Goal: Task Accomplishment & Management: Manage account settings

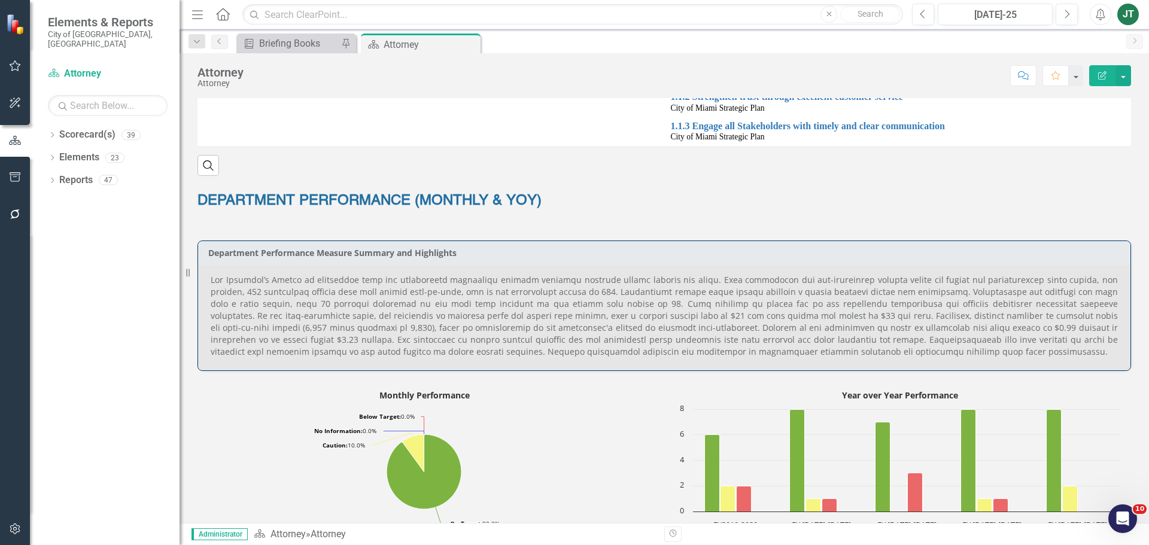
scroll to position [378, 0]
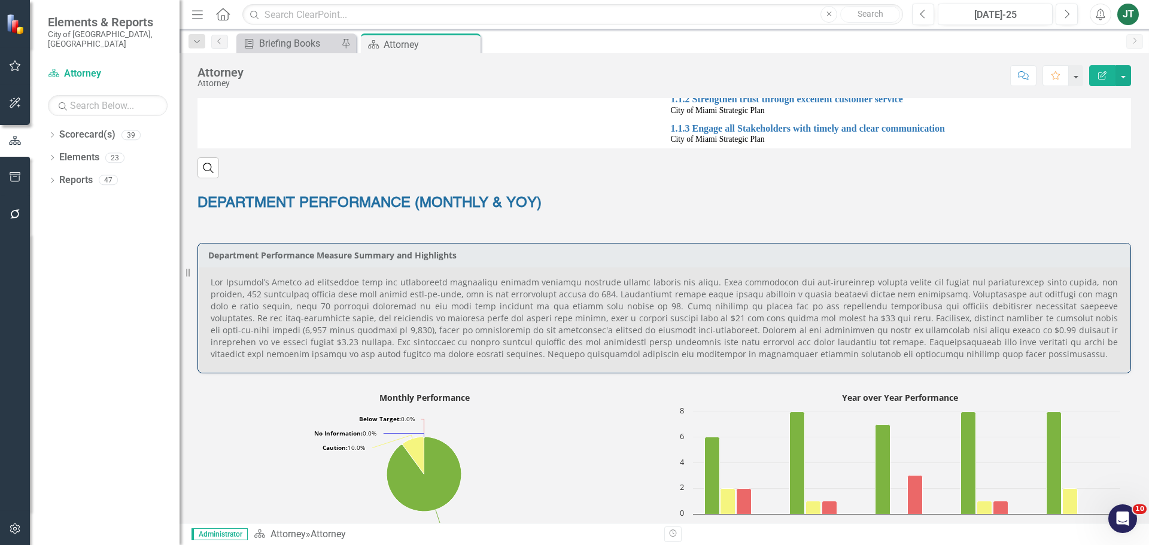
click at [581, 317] on p at bounding box center [664, 319] width 907 height 84
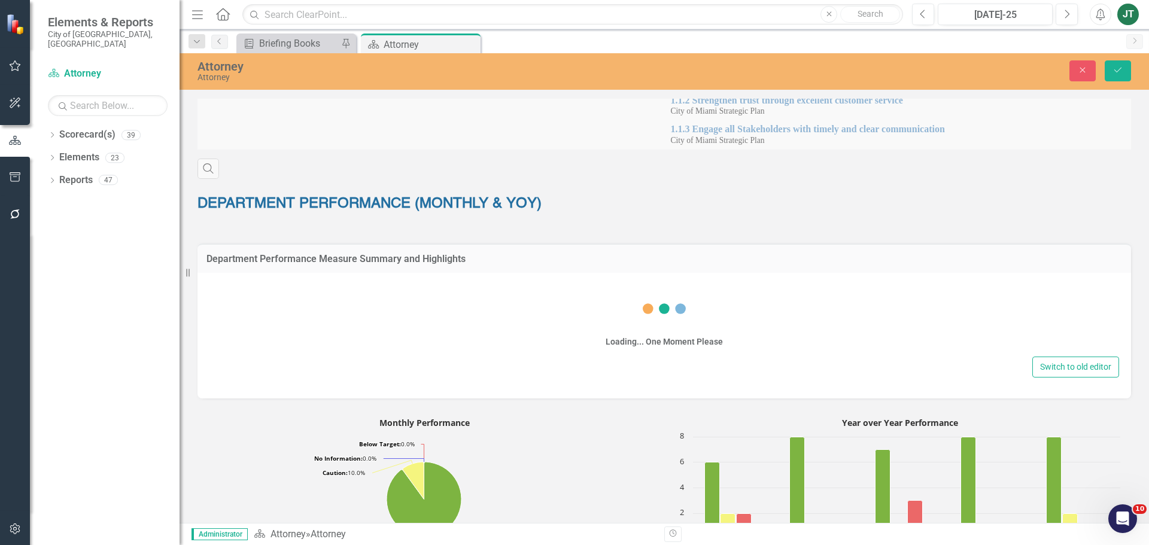
click at [790, 348] on div "Loading... One Moment Please" at bounding box center [665, 319] width 910 height 69
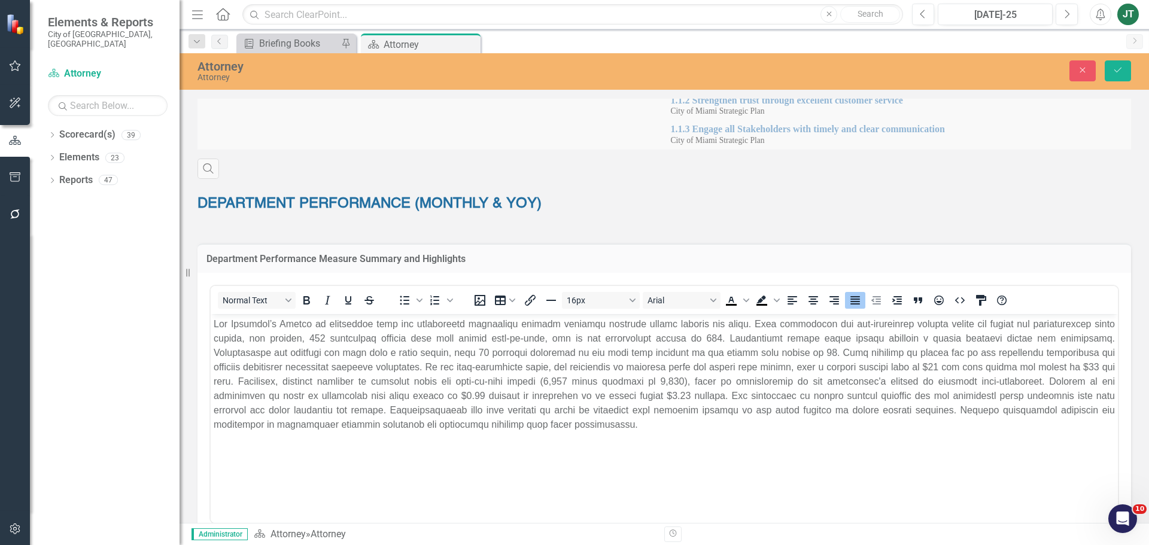
scroll to position [0, 0]
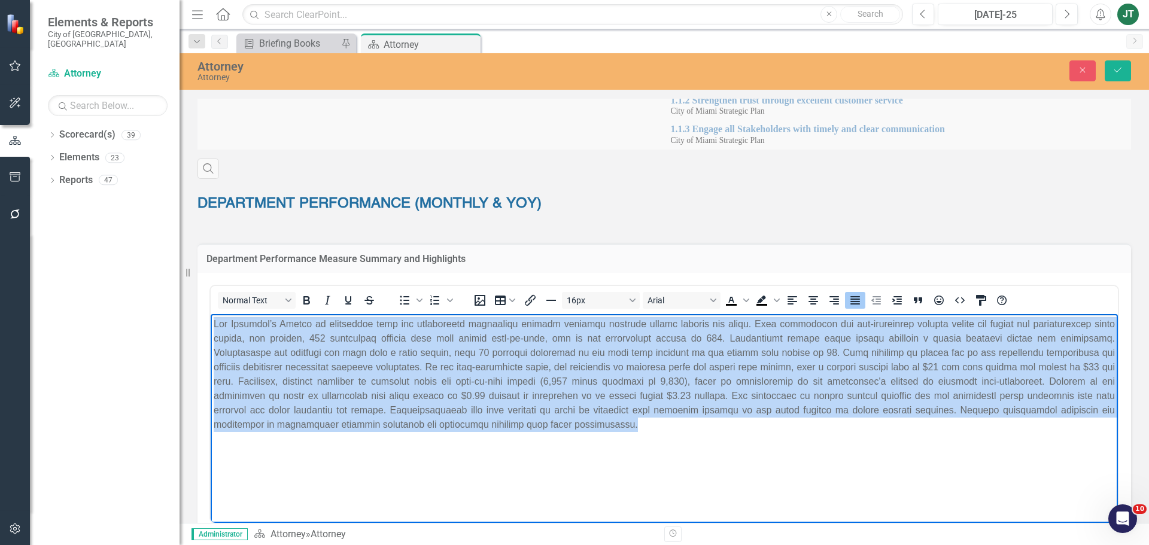
drag, startPoint x: 362, startPoint y: 427, endPoint x: 192, endPoint y: 329, distance: 196.0
click at [211, 329] on html at bounding box center [664, 404] width 907 height 180
paste body "Rich Text Area. Press ALT-0 for help."
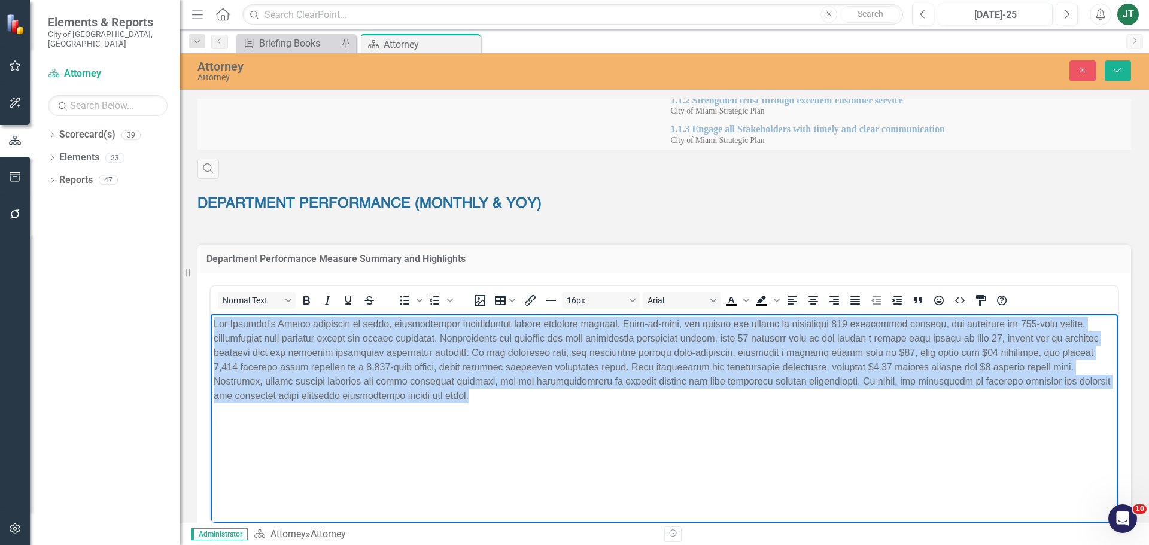
drag, startPoint x: 777, startPoint y: 397, endPoint x: 135, endPoint y: 283, distance: 651.7
click at [211, 314] on html at bounding box center [664, 404] width 907 height 180
drag, startPoint x: 851, startPoint y: 299, endPoint x: 919, endPoint y: 217, distance: 107.5
click at [851, 299] on icon "Justify" at bounding box center [856, 300] width 10 height 8
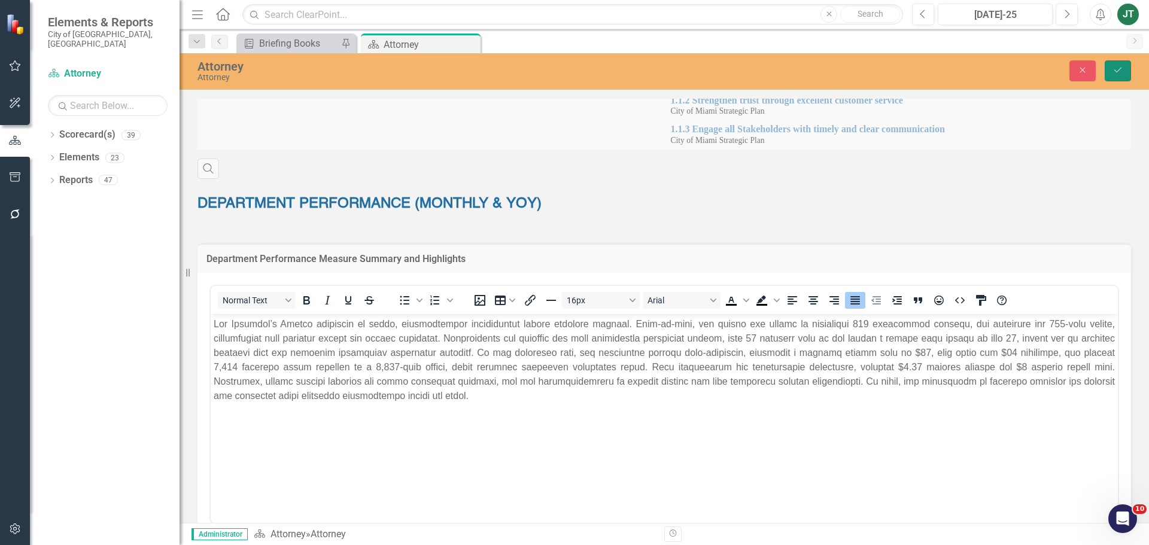
click at [1121, 67] on icon "Save" at bounding box center [1118, 70] width 11 height 8
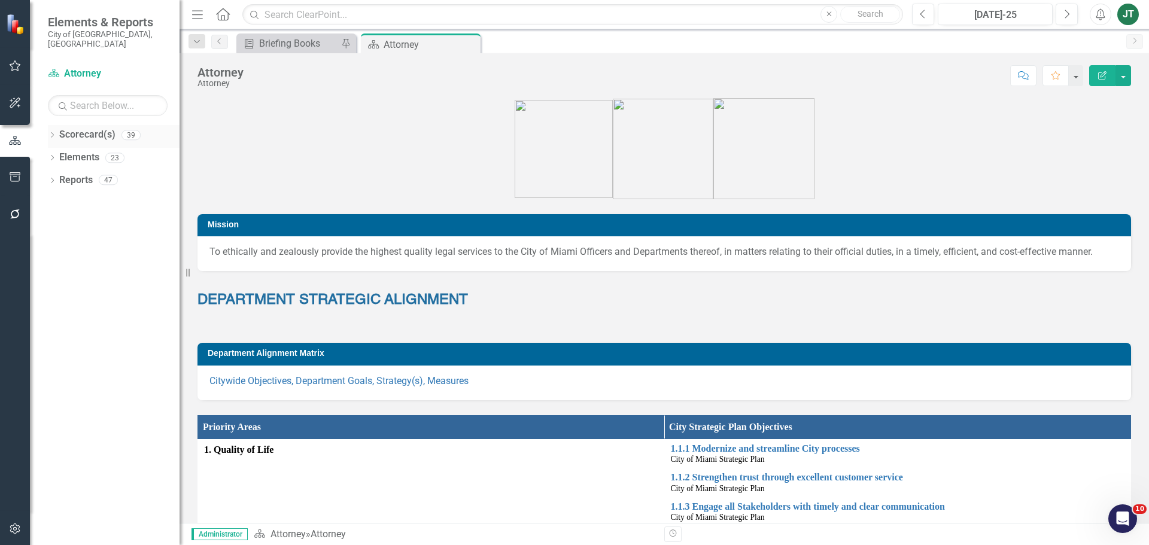
click at [52, 133] on icon "Dropdown" at bounding box center [52, 136] width 8 height 7
click at [57, 176] on icon "Dropdown" at bounding box center [58, 179] width 9 height 7
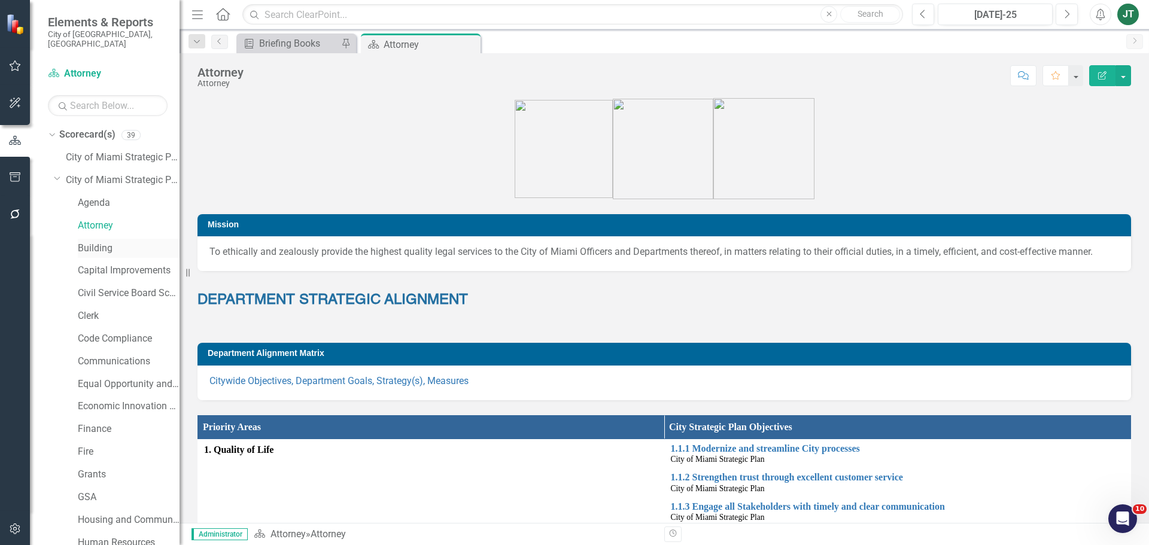
click at [90, 242] on link "Building" at bounding box center [129, 249] width 102 height 14
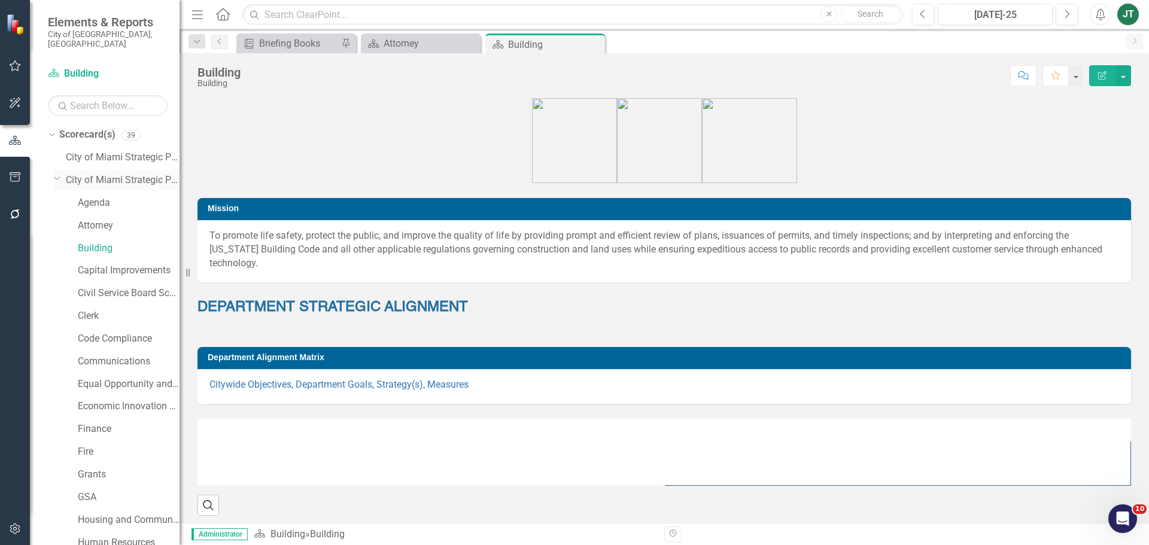
click at [60, 174] on icon "Dropdown" at bounding box center [57, 178] width 7 height 9
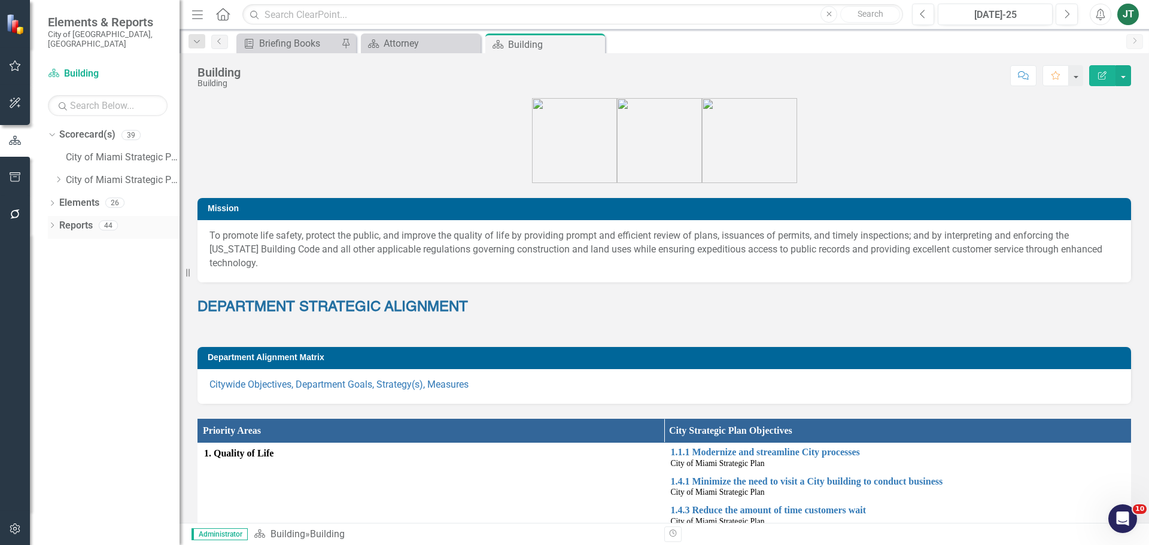
click at [82, 219] on link "Reports" at bounding box center [76, 226] width 34 height 14
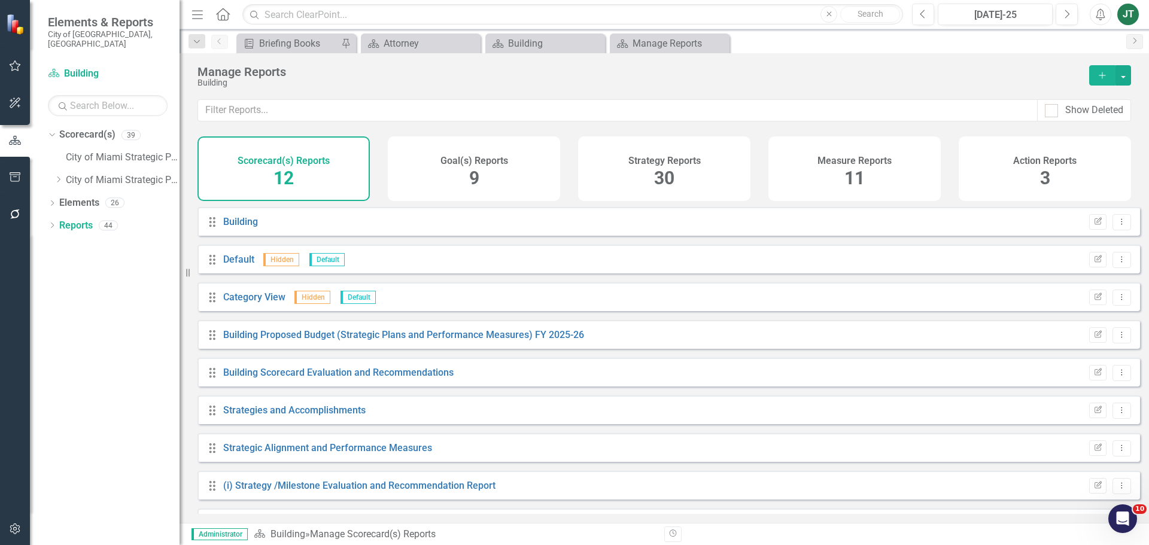
click at [815, 172] on div "Measure Reports 11" at bounding box center [855, 168] width 172 height 65
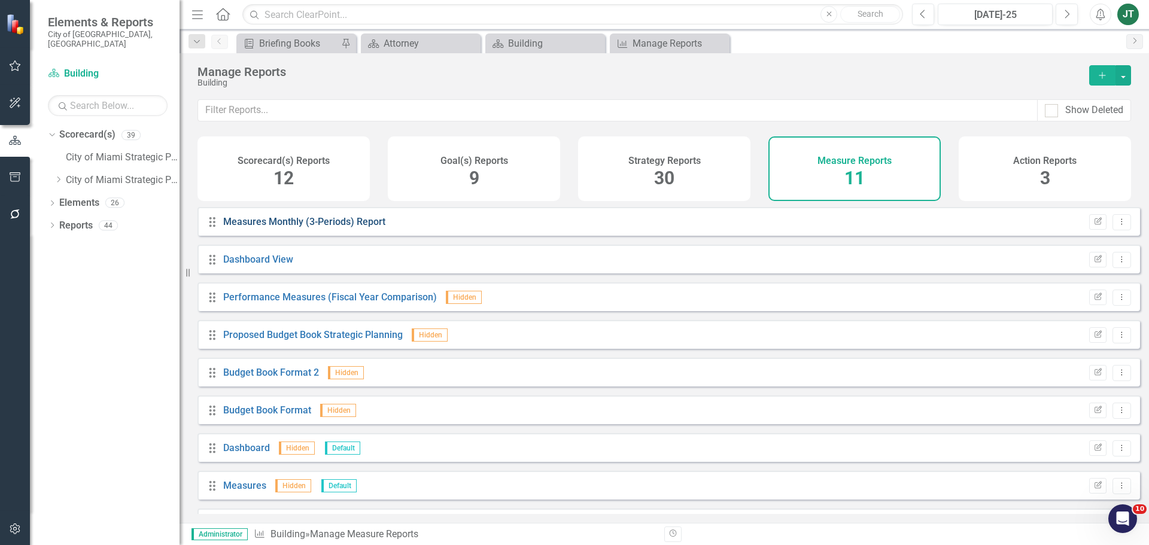
click at [305, 227] on link "Measures Monthly (3-Periods) Report" at bounding box center [304, 221] width 162 height 11
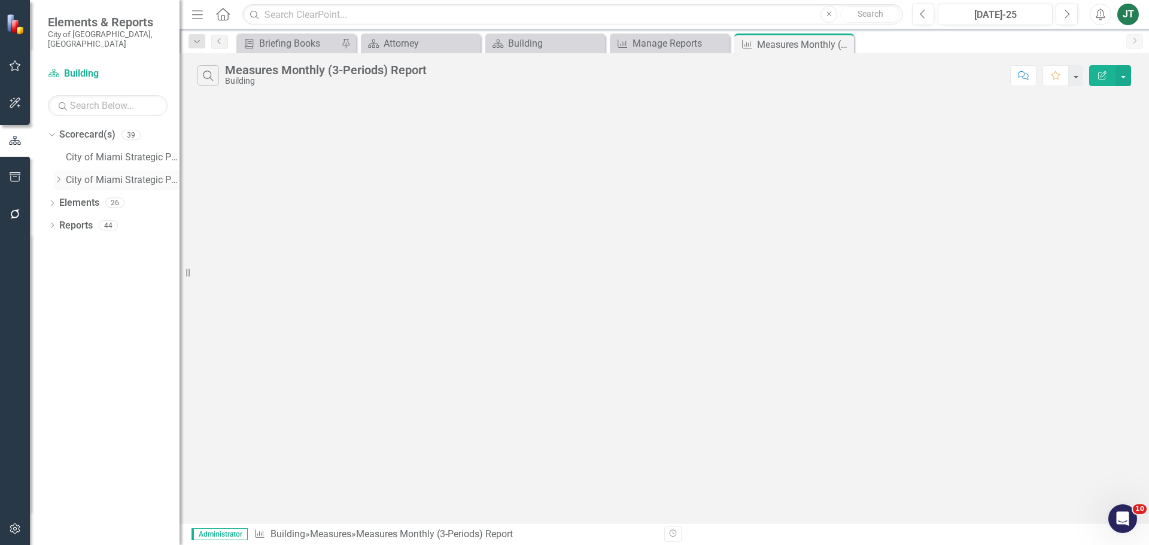
click at [62, 176] on icon "Dropdown" at bounding box center [58, 179] width 9 height 7
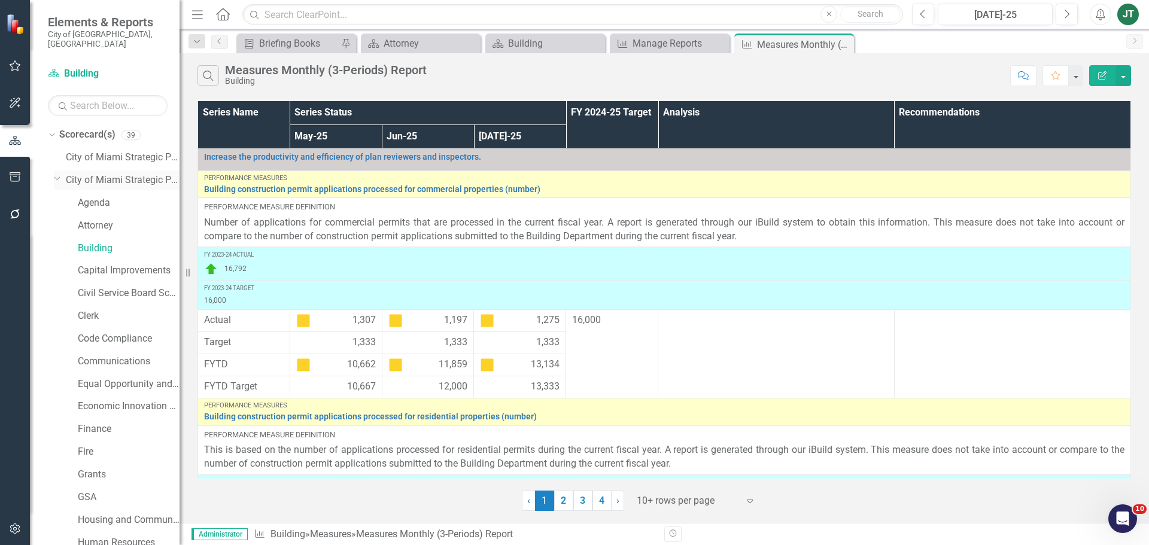
click at [59, 174] on icon "Dropdown" at bounding box center [57, 178] width 7 height 9
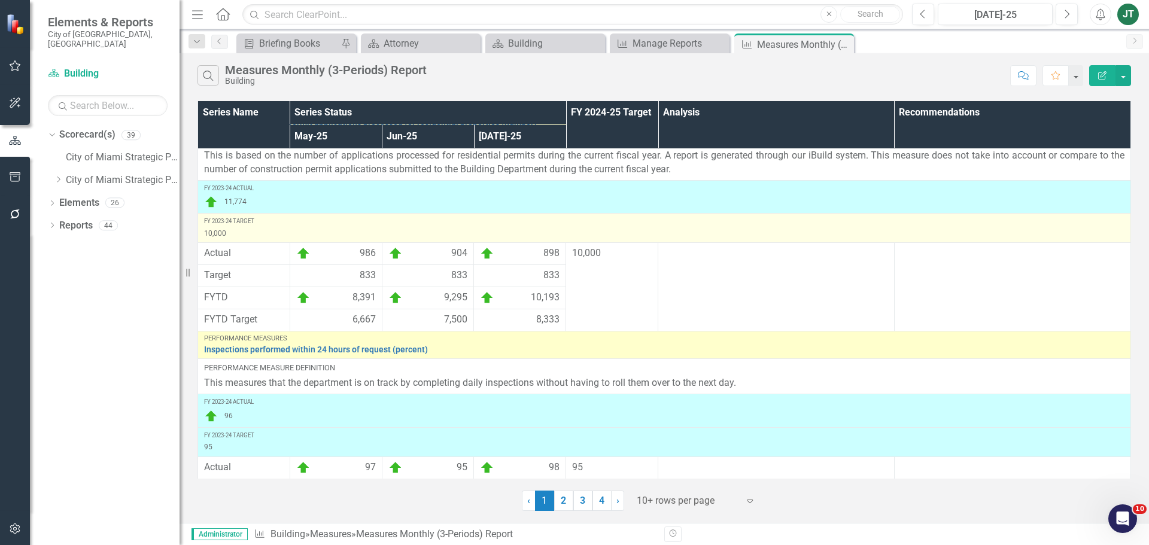
scroll to position [182, 0]
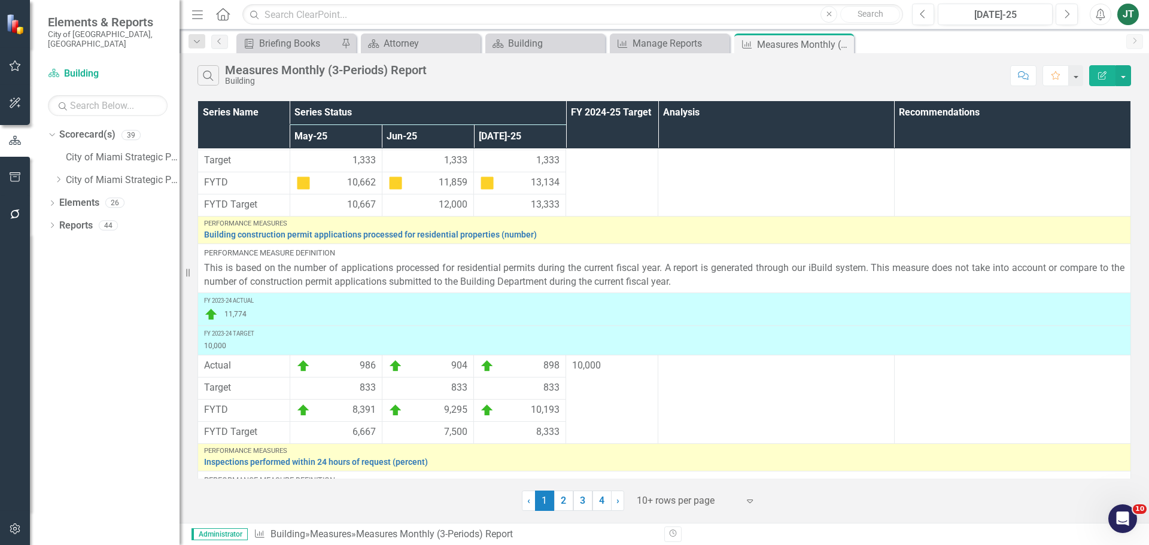
click at [696, 501] on div at bounding box center [688, 501] width 102 height 16
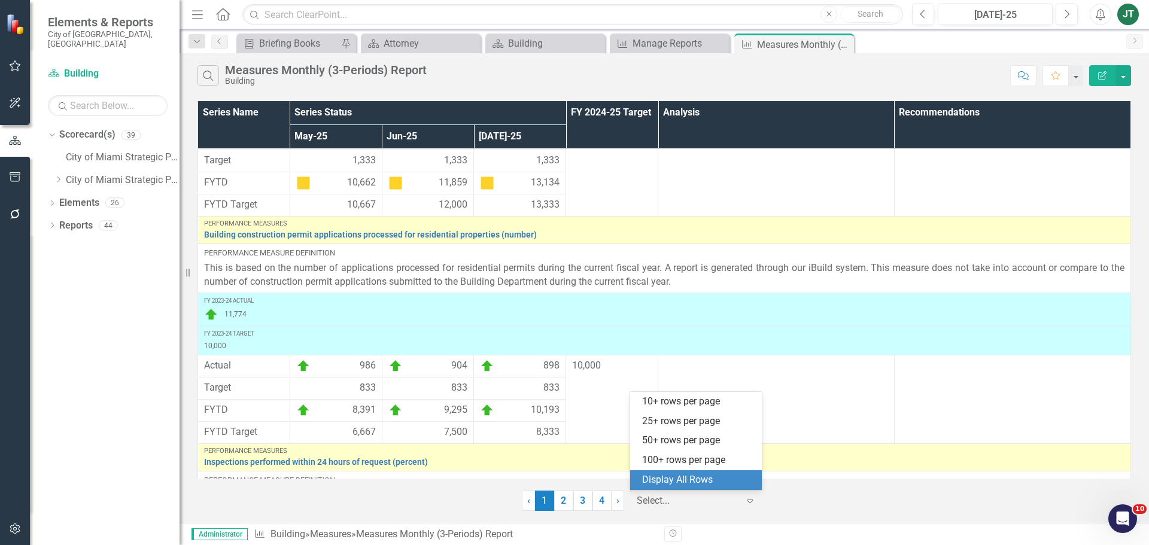
click at [698, 477] on div "Display All Rows" at bounding box center [698, 481] width 113 height 14
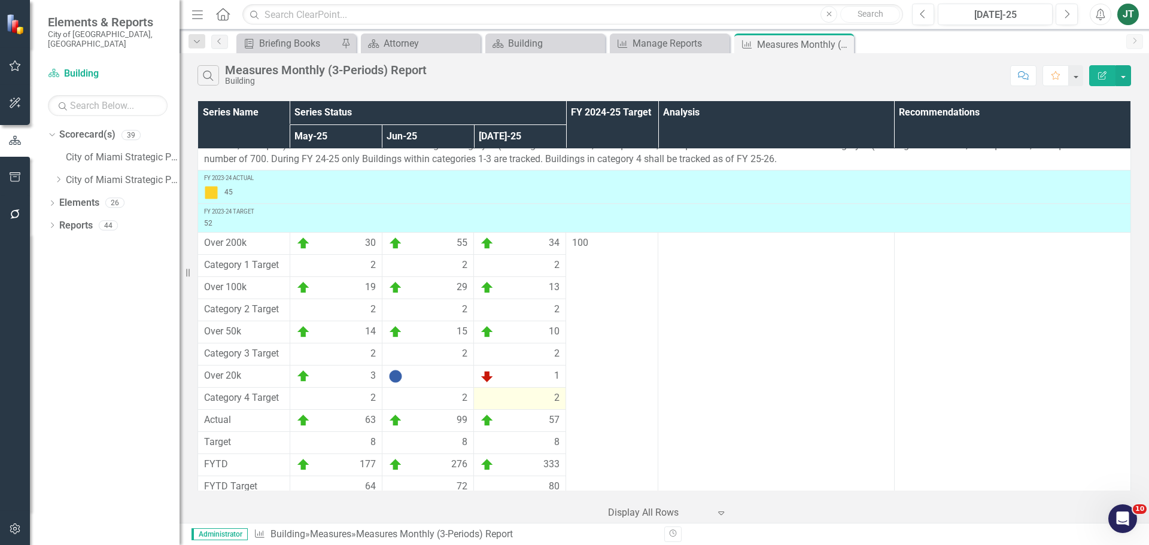
scroll to position [3178, 0]
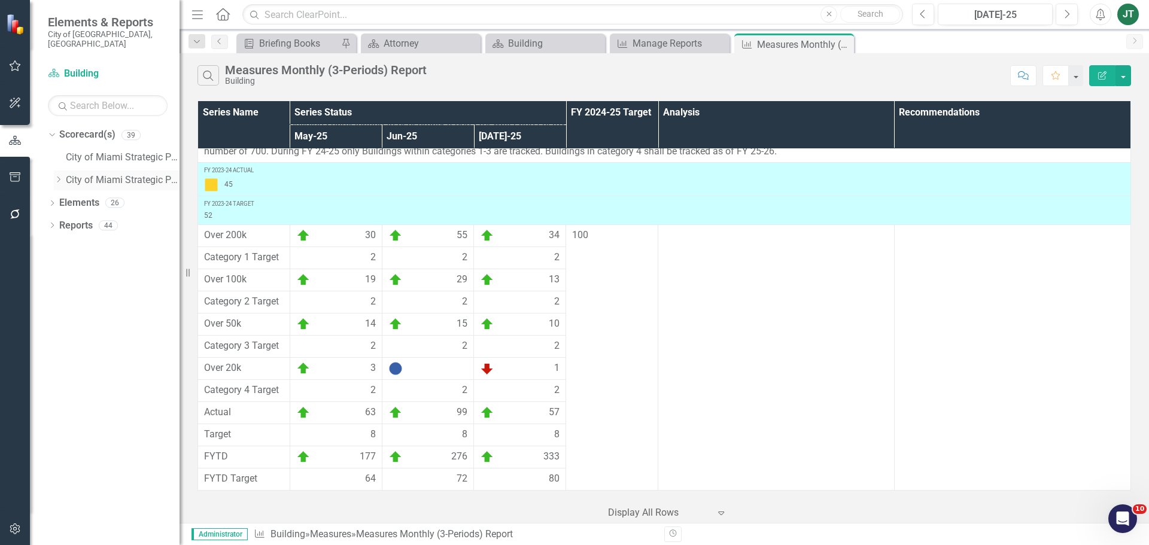
click at [63, 175] on div "Dropdown" at bounding box center [58, 180] width 9 height 10
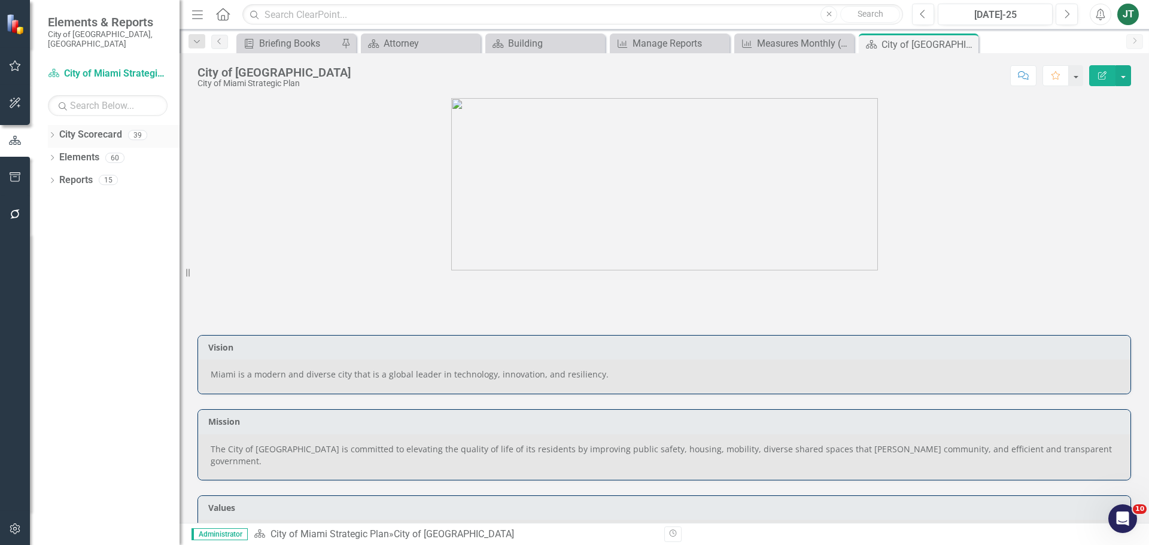
click at [50, 133] on icon "Dropdown" at bounding box center [52, 136] width 8 height 7
click at [62, 176] on icon "Dropdown" at bounding box center [58, 179] width 9 height 7
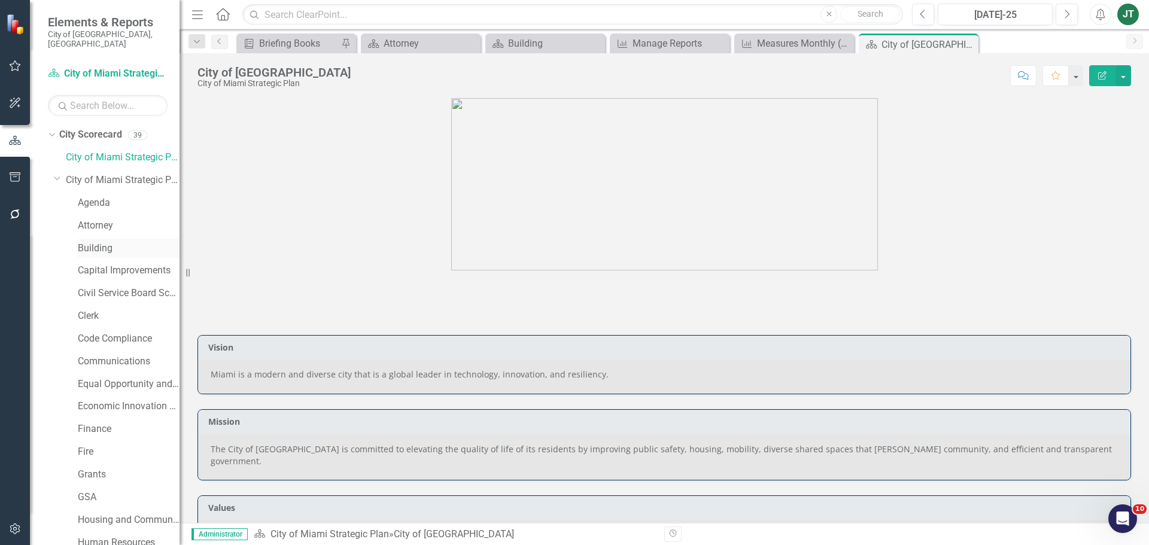
click at [88, 242] on link "Building" at bounding box center [129, 249] width 102 height 14
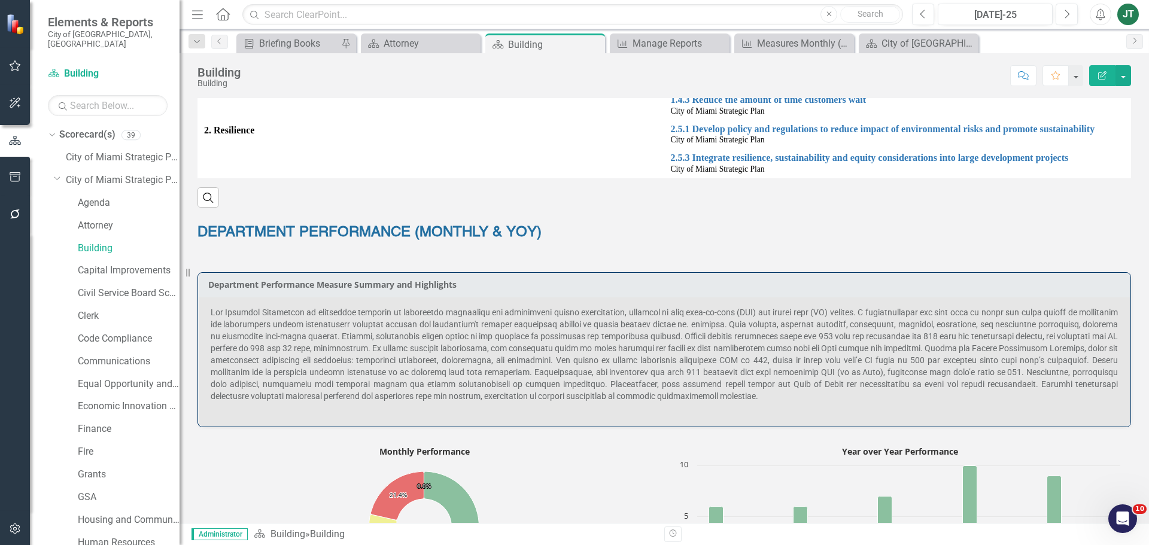
scroll to position [539, 0]
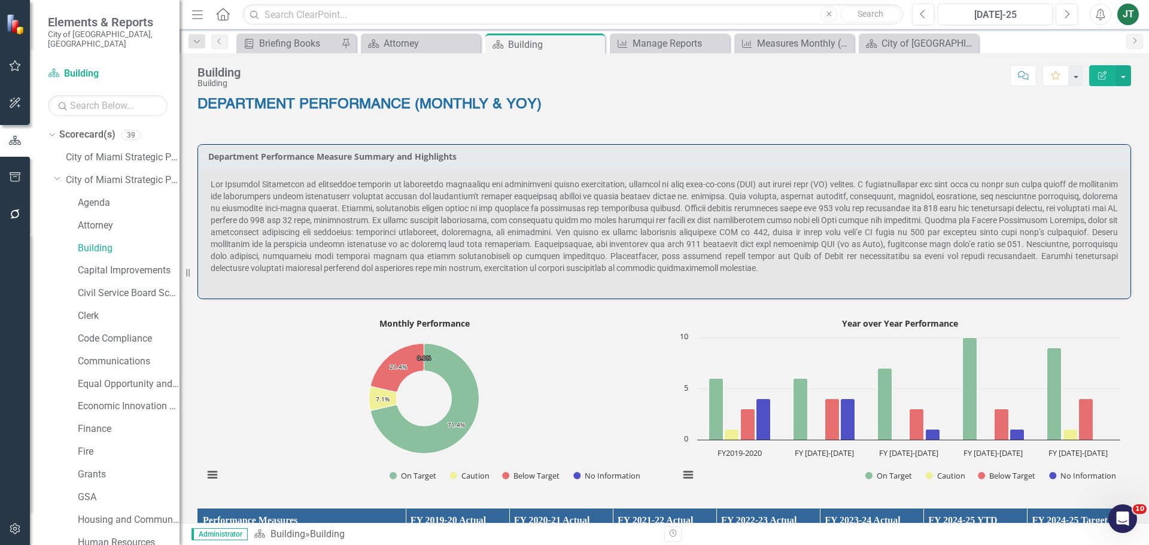
click at [770, 183] on span at bounding box center [664, 226] width 907 height 93
click at [770, 181] on span at bounding box center [664, 226] width 907 height 93
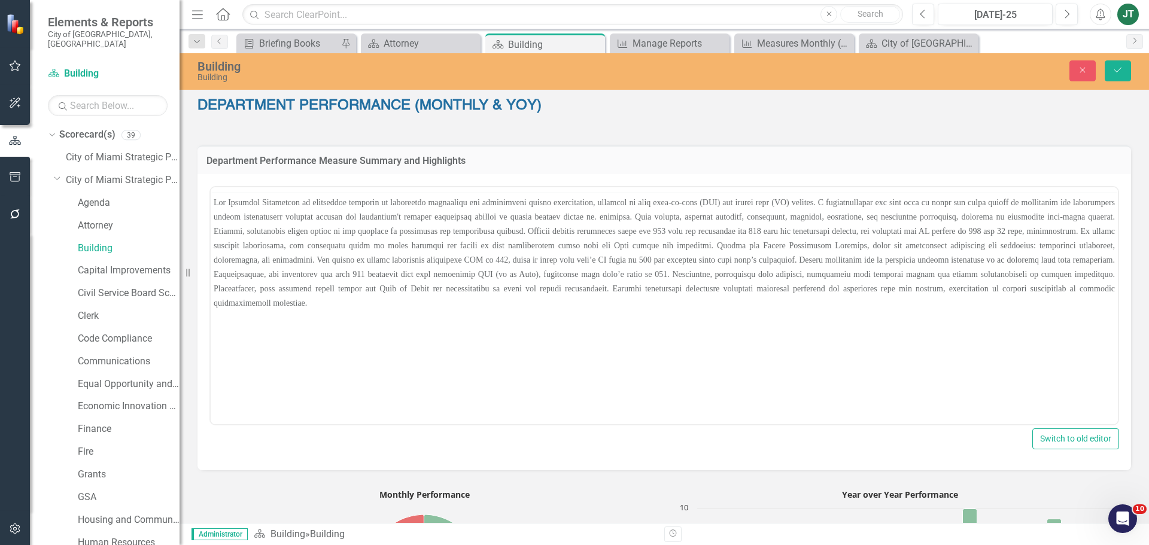
scroll to position [0, 0]
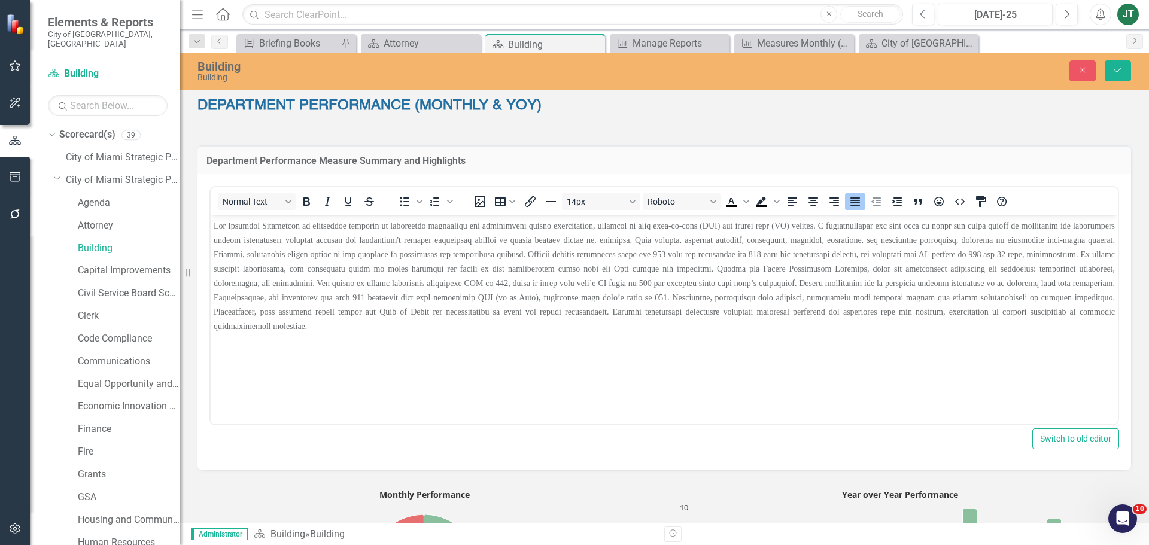
click at [617, 239] on span "Rich Text Area. Press ALT-0 for help." at bounding box center [665, 276] width 902 height 110
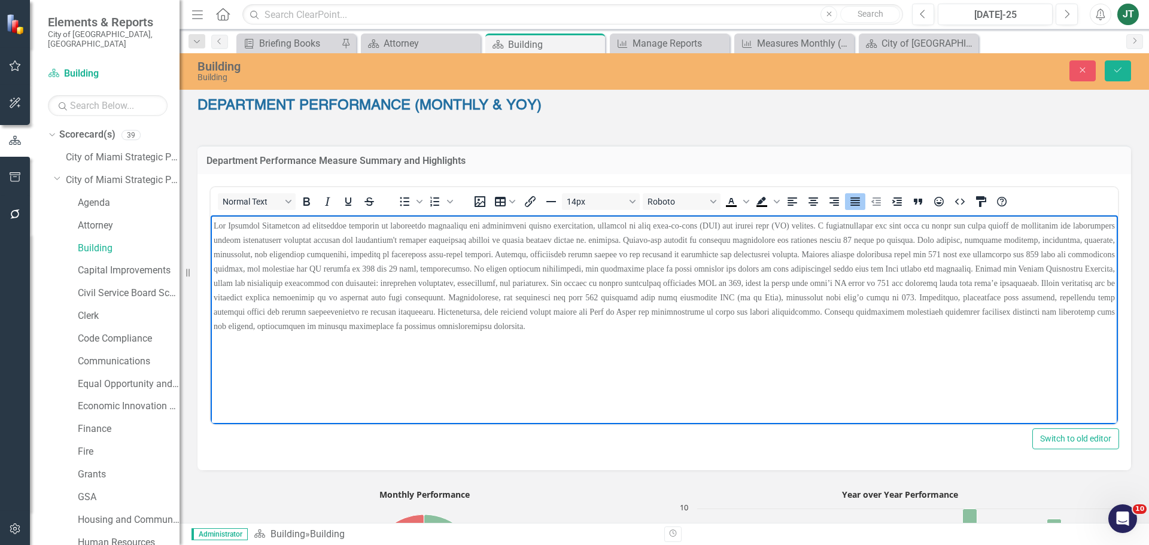
click at [802, 238] on span "Rich Text Area. Press ALT-0 for help." at bounding box center [665, 276] width 902 height 110
click at [804, 239] on span "Rich Text Area. Press ALT-0 for help." at bounding box center [665, 276] width 902 height 110
click at [696, 283] on span "Rich Text Area. Press ALT-0 for help." at bounding box center [665, 276] width 902 height 110
click at [696, 282] on span "Rich Text Area. Press ALT-0 for help." at bounding box center [665, 276] width 902 height 110
click at [549, 295] on span "Rich Text Area. Press ALT-0 for help." at bounding box center [665, 276] width 902 height 110
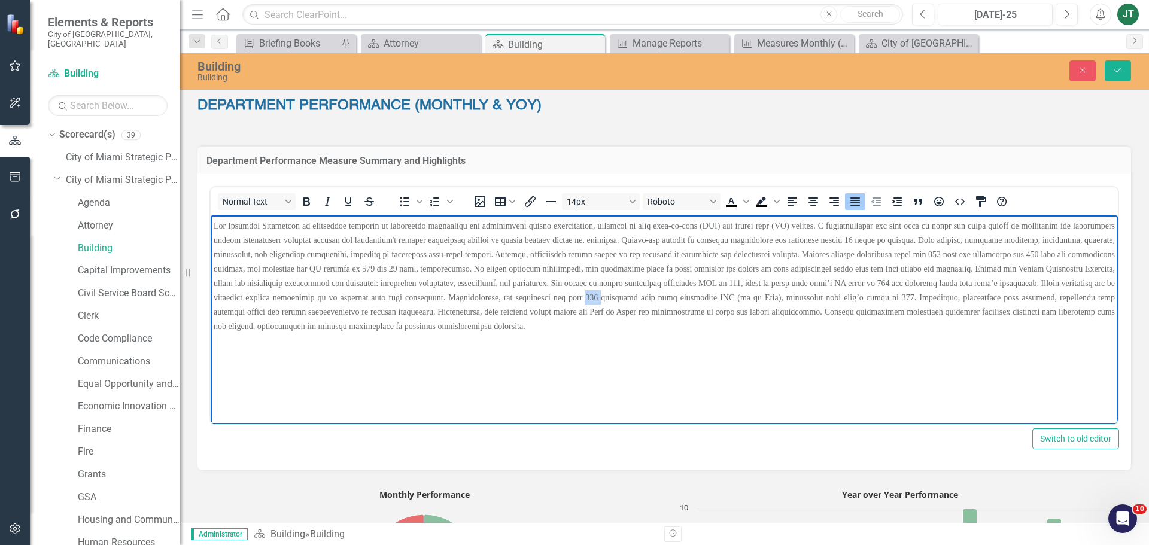
click at [549, 295] on span "Rich Text Area. Press ALT-0 for help." at bounding box center [665, 276] width 902 height 110
click at [559, 296] on span "Rich Text Area. Press ALT-0 for help." at bounding box center [665, 276] width 902 height 110
click at [554, 298] on span "Rich Text Area. Press ALT-0 for help." at bounding box center [665, 276] width 902 height 110
click at [556, 295] on span "Rich Text Area. Press ALT-0 for help." at bounding box center [665, 276] width 902 height 110
click at [1118, 70] on icon "Save" at bounding box center [1118, 70] width 11 height 8
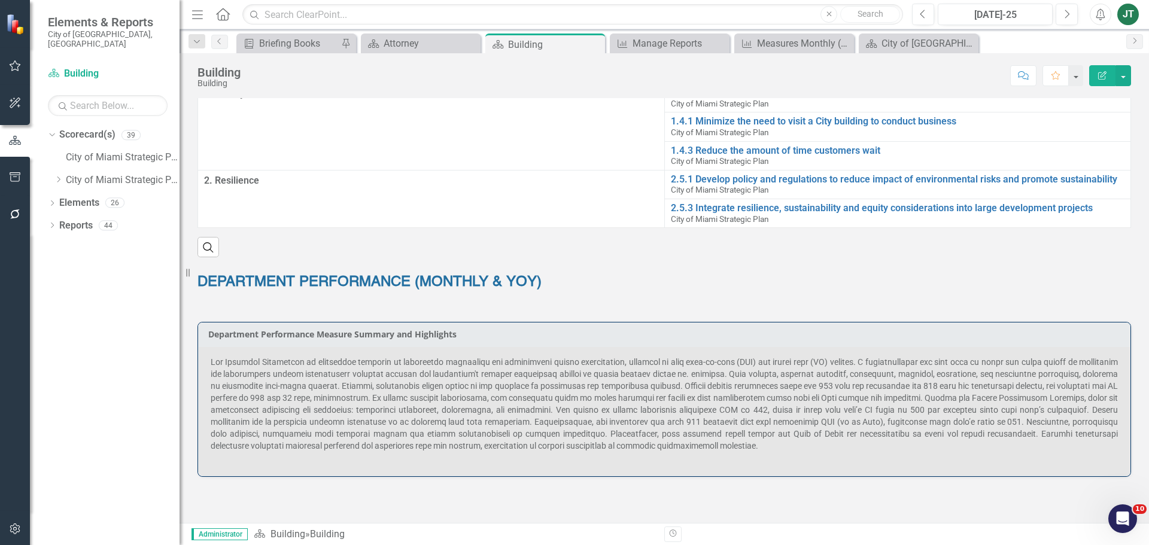
scroll to position [420, 0]
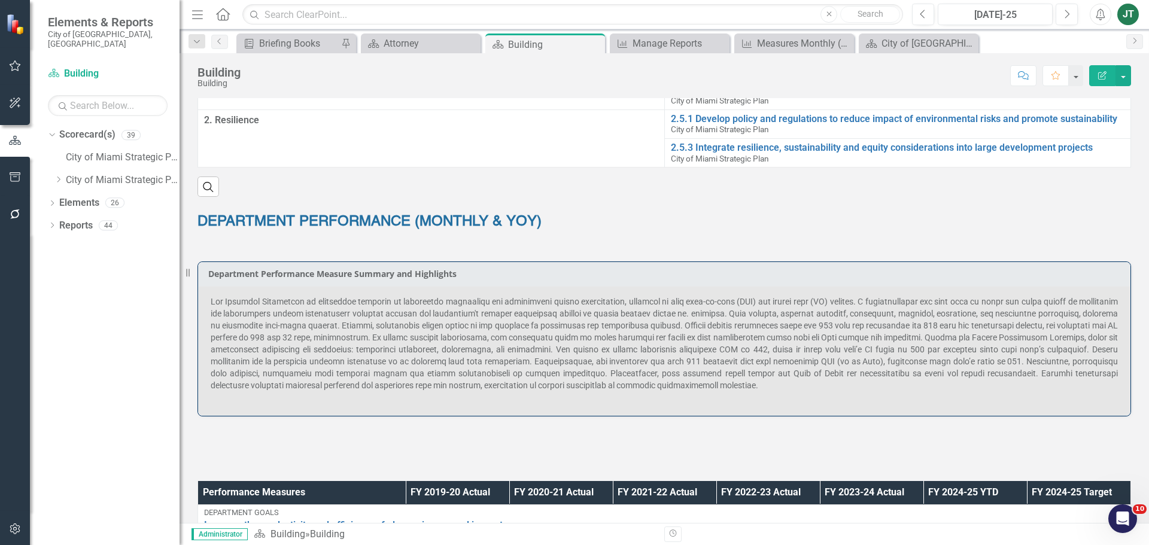
click at [751, 375] on span at bounding box center [664, 343] width 907 height 93
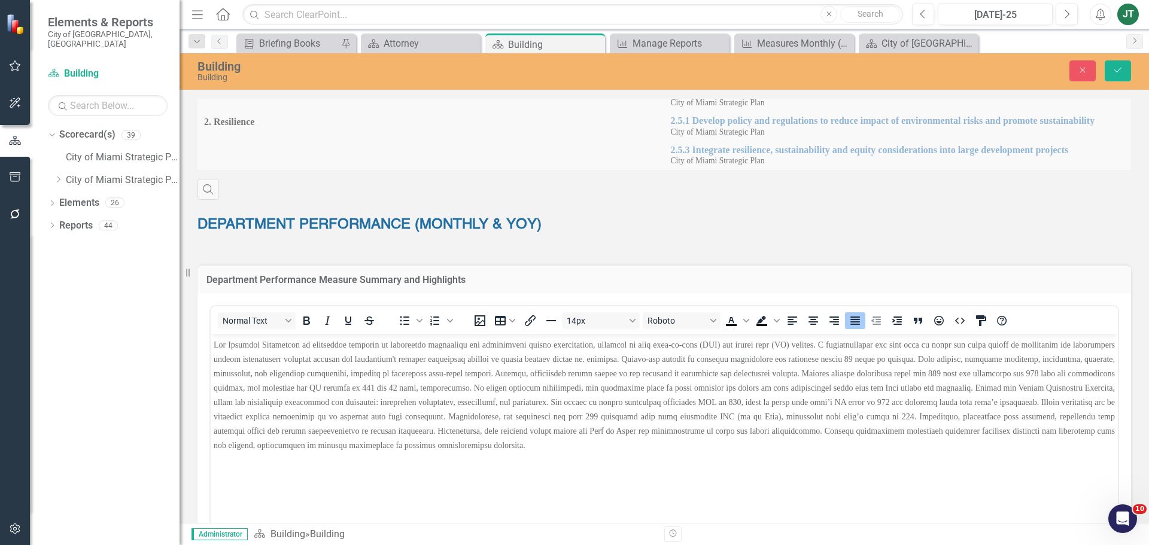
scroll to position [0, 0]
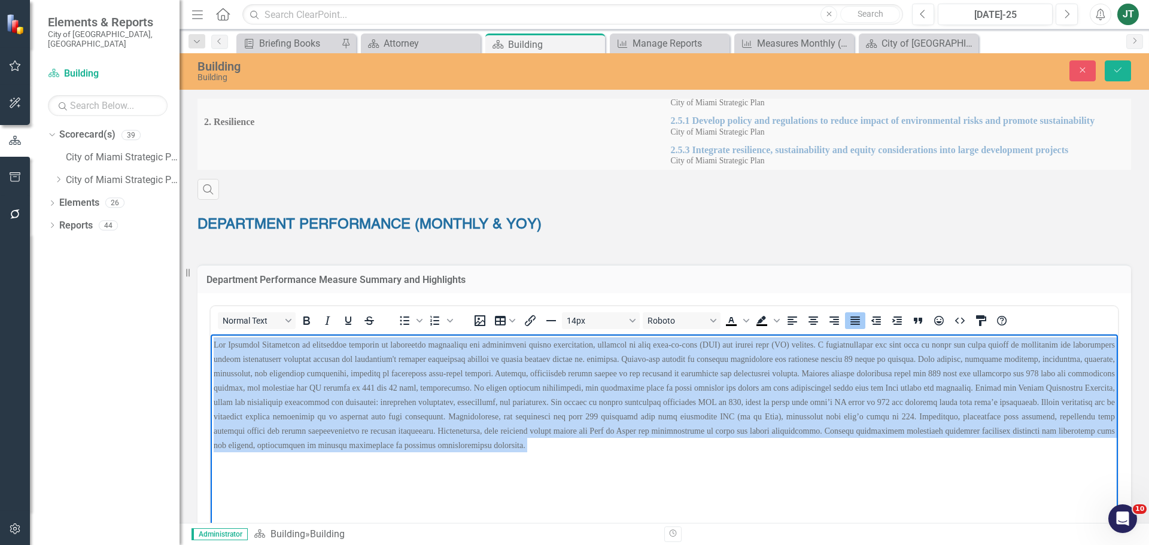
drag, startPoint x: 661, startPoint y: 454, endPoint x: 290, endPoint y: 357, distance: 384.3
click at [211, 335] on html at bounding box center [664, 425] width 907 height 180
copy span "The Building Department is performing strongly in processing commercial and res…"
click at [812, 435] on span "Rich Text Area. Press ALT-0 for help." at bounding box center [665, 396] width 902 height 110
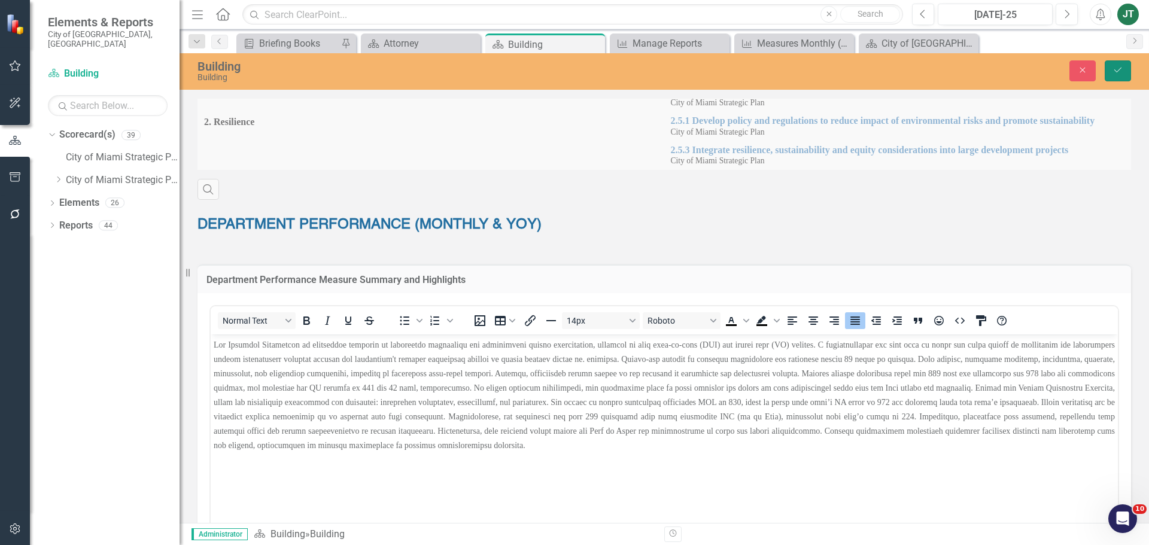
click at [1118, 72] on icon "Save" at bounding box center [1118, 70] width 11 height 8
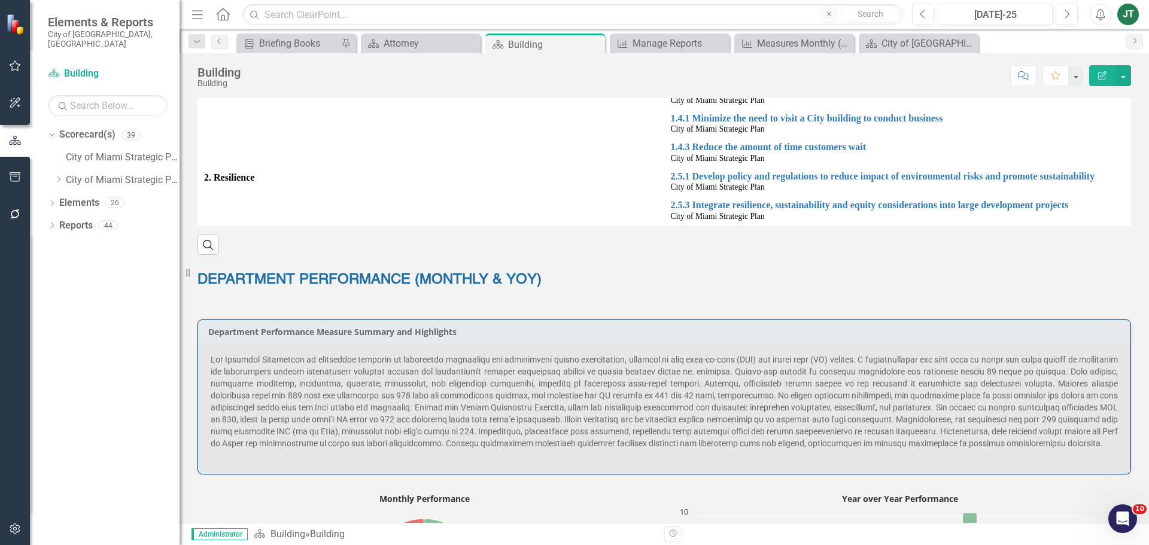
scroll to position [479, 0]
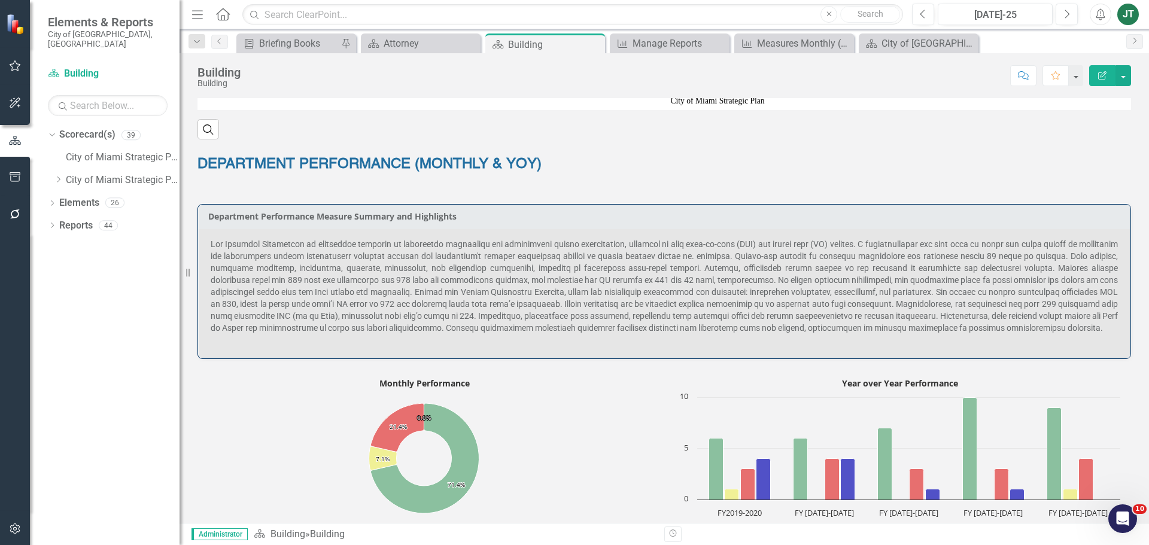
click at [805, 293] on span at bounding box center [664, 285] width 907 height 93
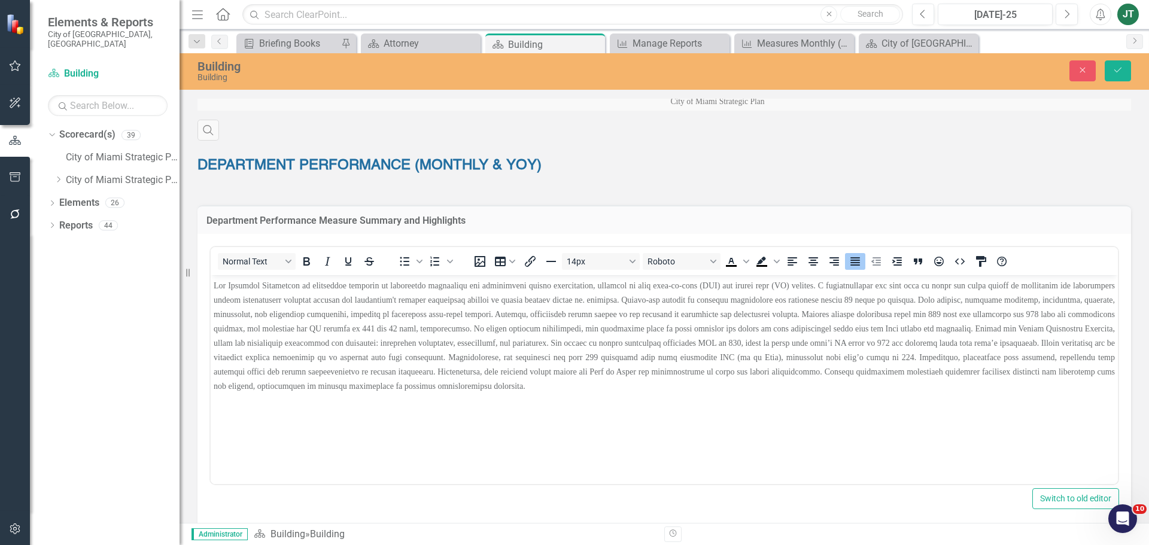
scroll to position [0, 0]
click at [994, 344] on span "Rich Text Area. Press ALT-0 for help." at bounding box center [665, 336] width 902 height 110
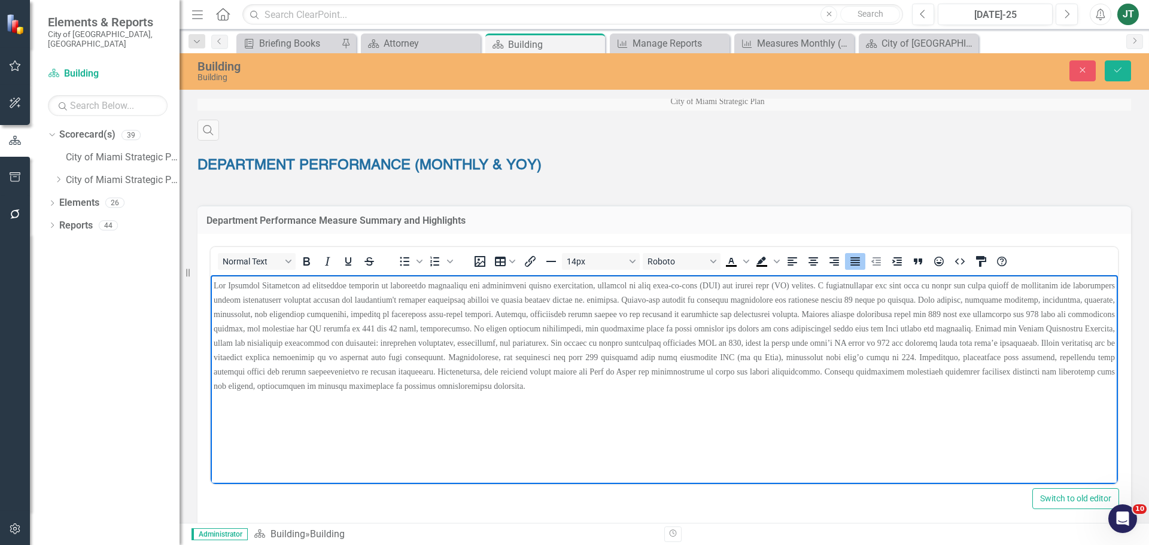
click at [710, 356] on span "Rich Text Area. Press ALT-0 for help." at bounding box center [665, 336] width 902 height 110
click at [714, 357] on span "Rich Text Area. Press ALT-0 for help." at bounding box center [665, 336] width 902 height 110
click at [1121, 72] on icon "Save" at bounding box center [1118, 70] width 11 height 8
